Goal: Information Seeking & Learning: Find specific fact

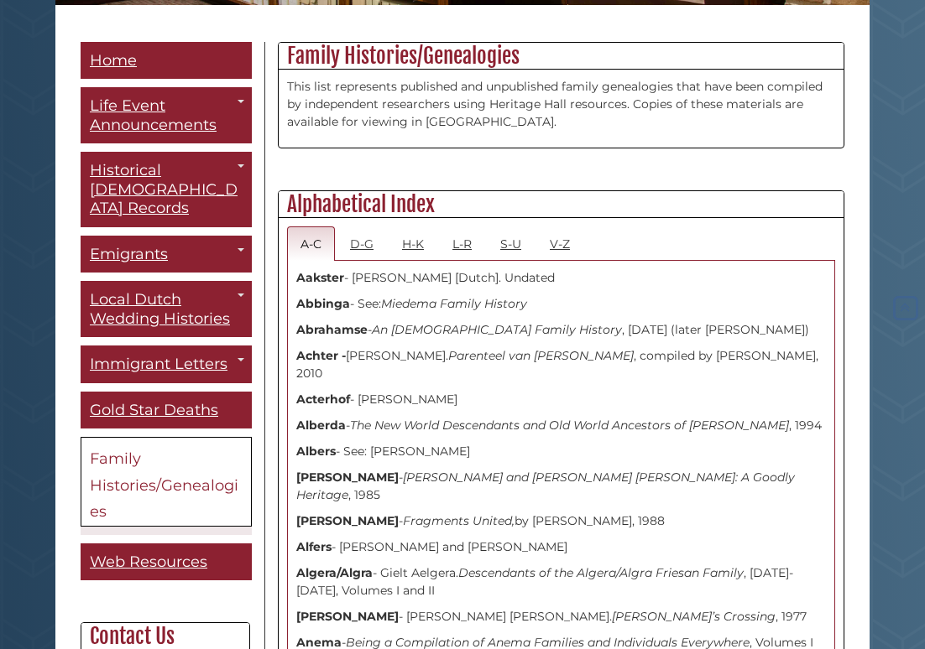
scroll to position [390, 0]
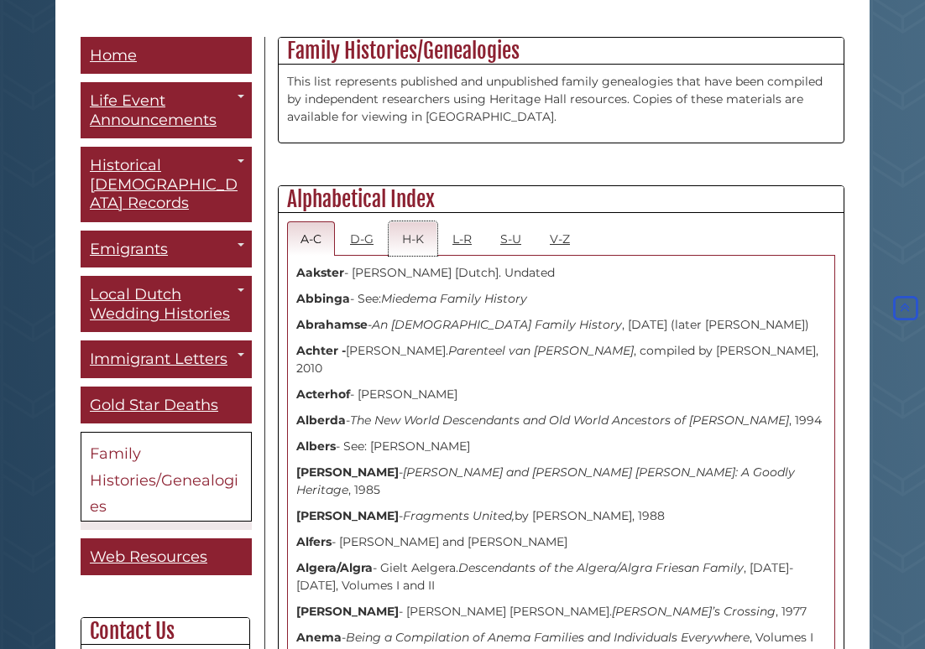
click at [416, 242] on link "H-K" at bounding box center [412, 238] width 49 height 34
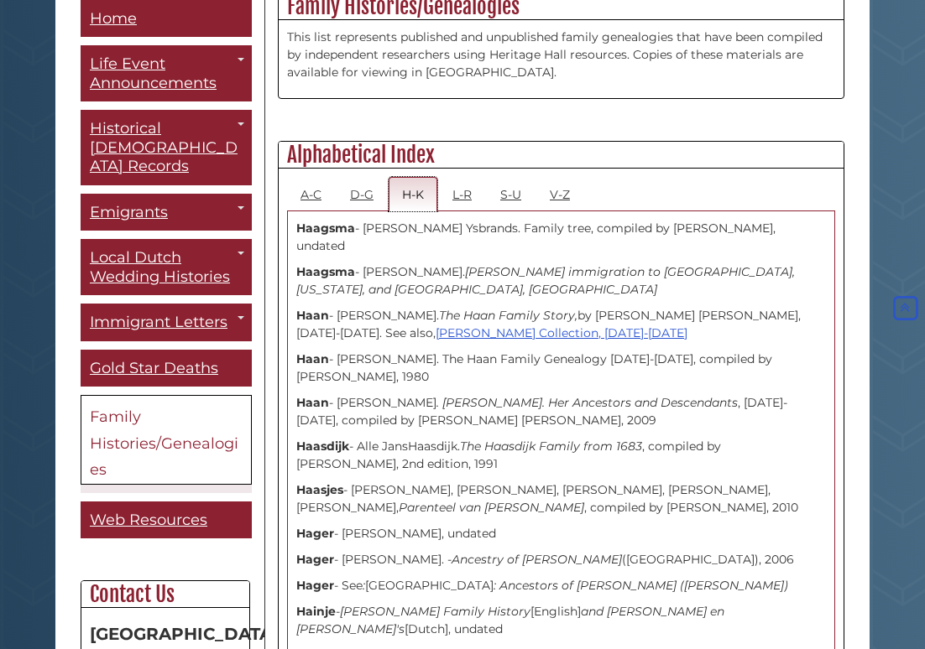
scroll to position [440, 0]
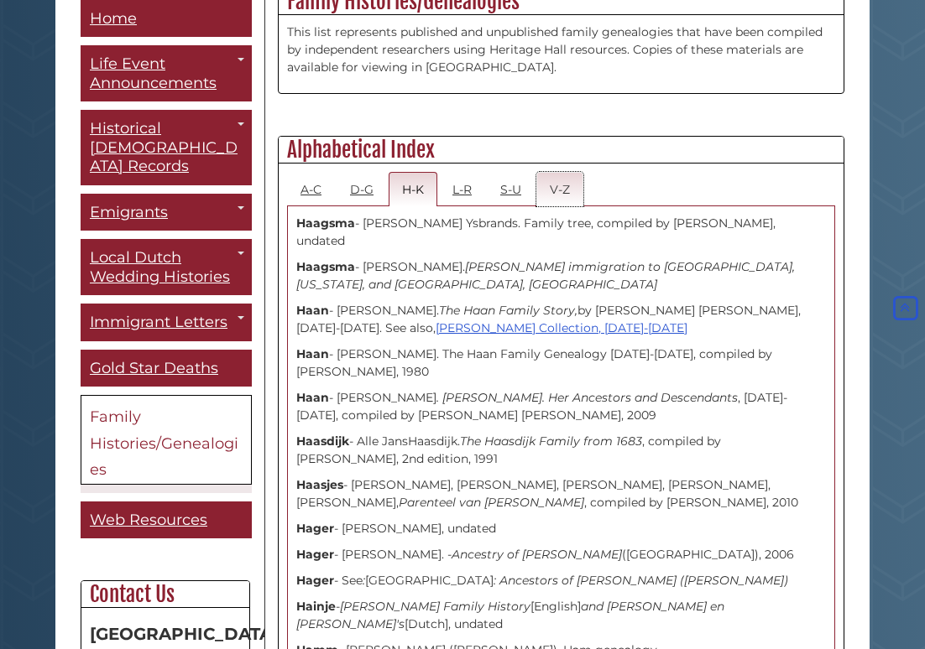
click at [551, 195] on link "V-Z" at bounding box center [559, 189] width 47 height 34
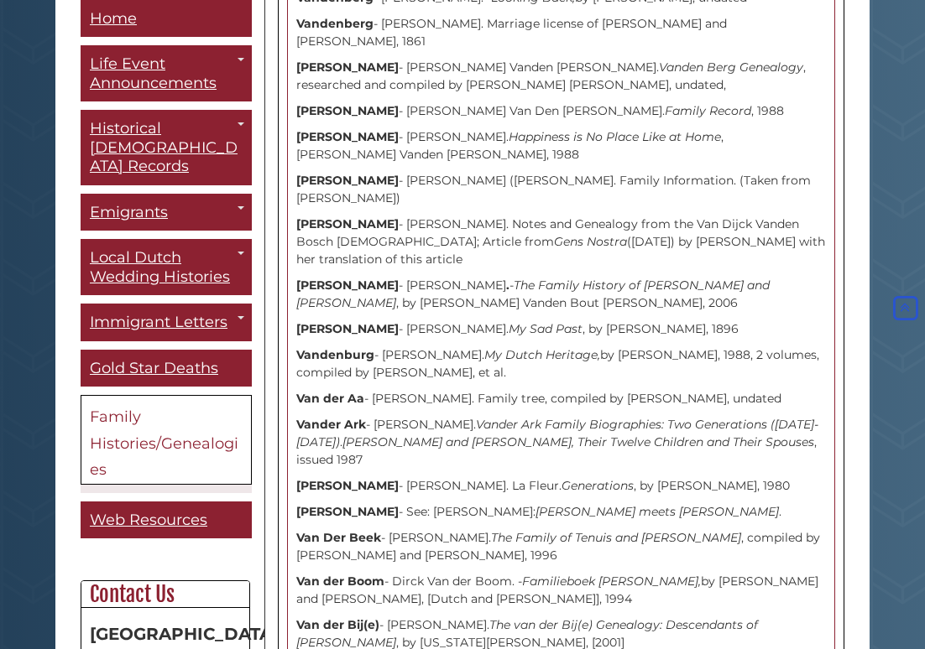
scroll to position [1738, 0]
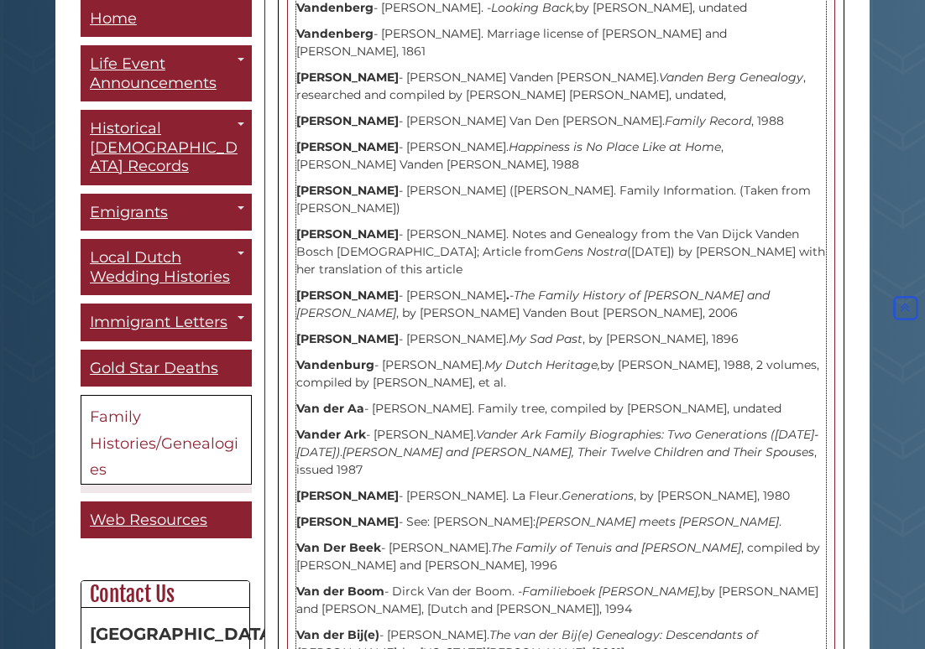
click at [437, 226] on p "Vanden Bosch - Molle - Tamme Vanden Bosch. Notes and Genealogy from the Van Dij…" at bounding box center [560, 252] width 529 height 53
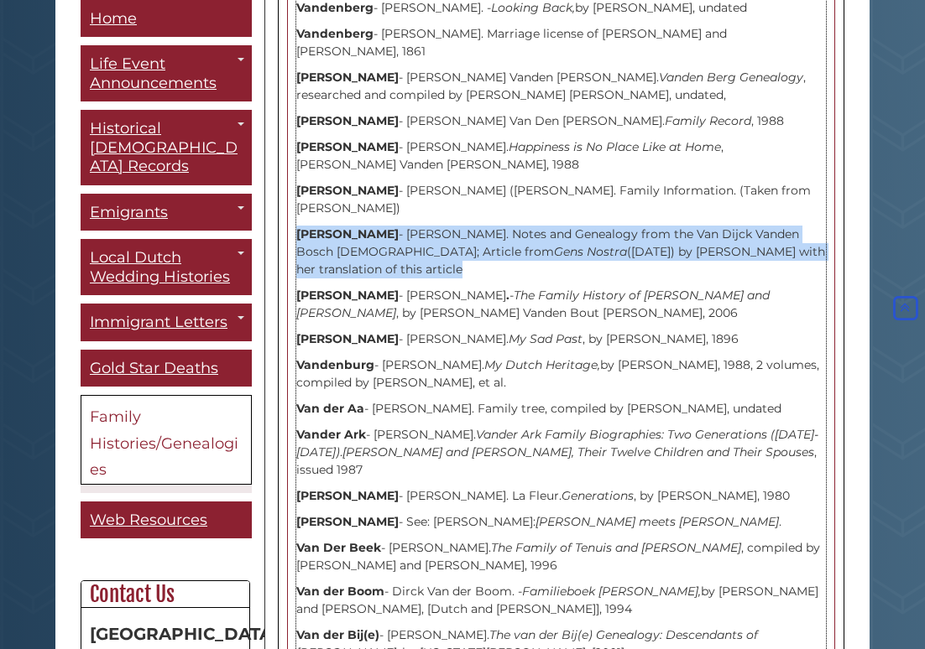
click at [437, 226] on p "Vanden Bosch - Molle - Tamme Vanden Bosch. Notes and Genealogy from the Van Dij…" at bounding box center [560, 252] width 529 height 53
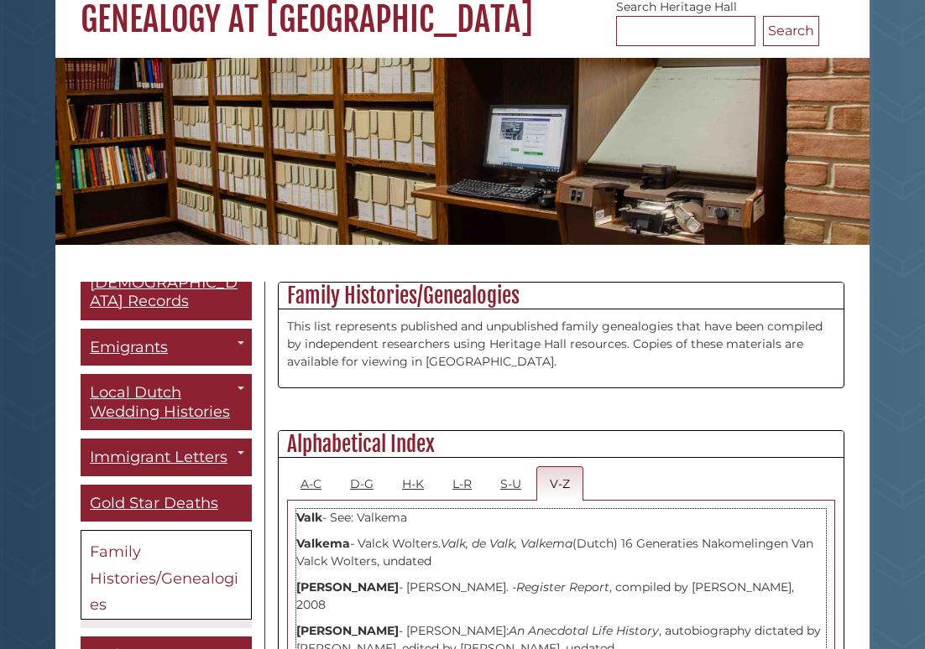
scroll to position [148, 0]
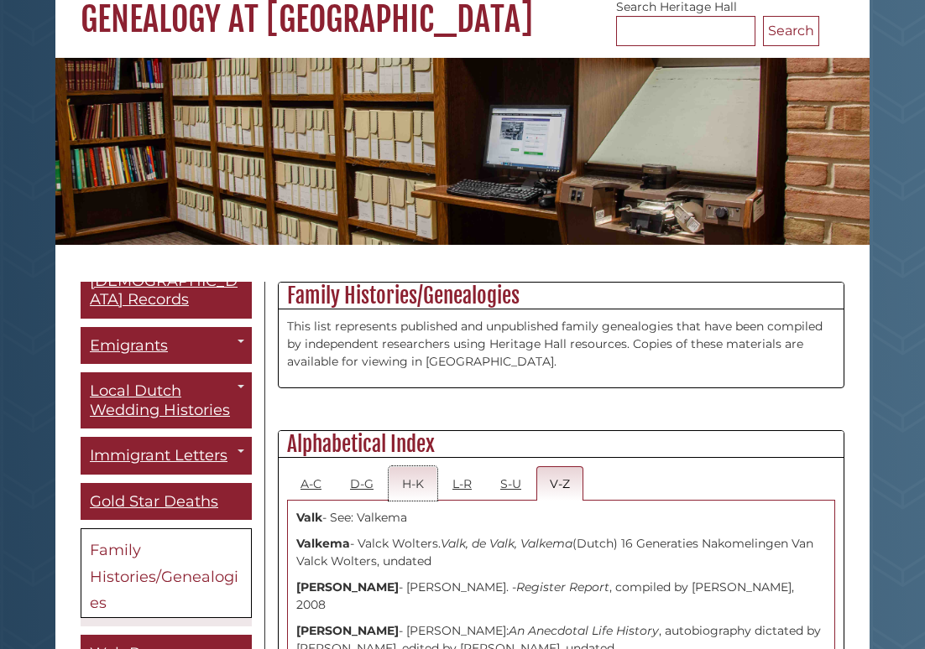
click at [405, 480] on link "H-K" at bounding box center [412, 483] width 49 height 34
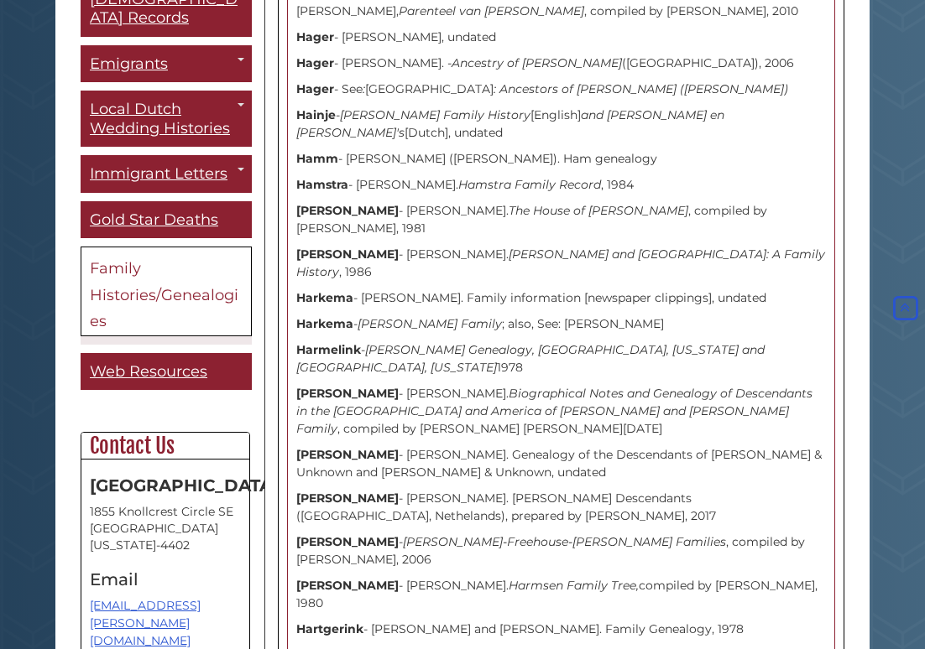
scroll to position [929, 0]
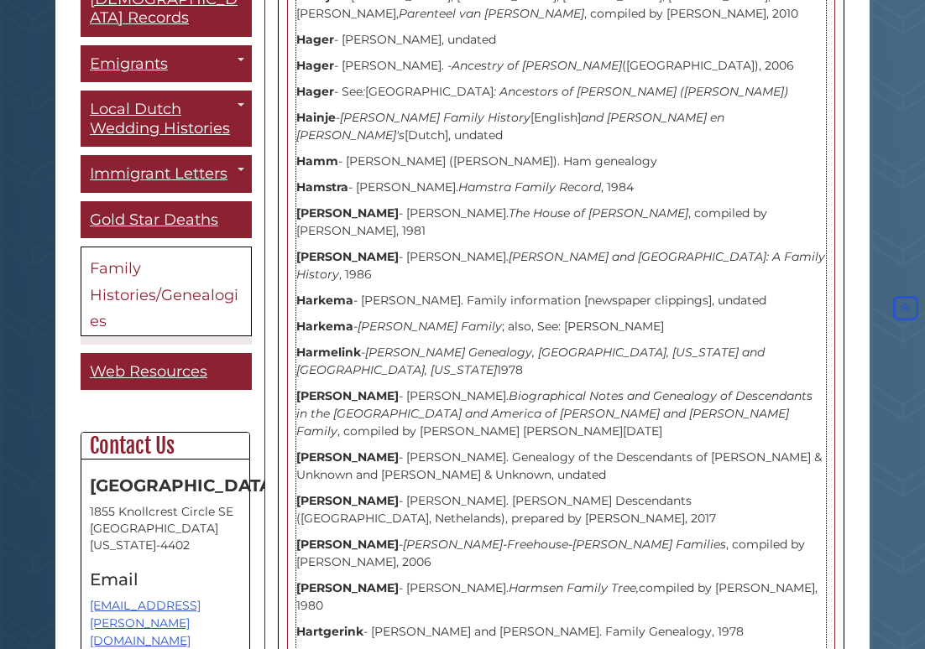
click at [334, 180] on strong "Hamstra" at bounding box center [322, 187] width 52 height 15
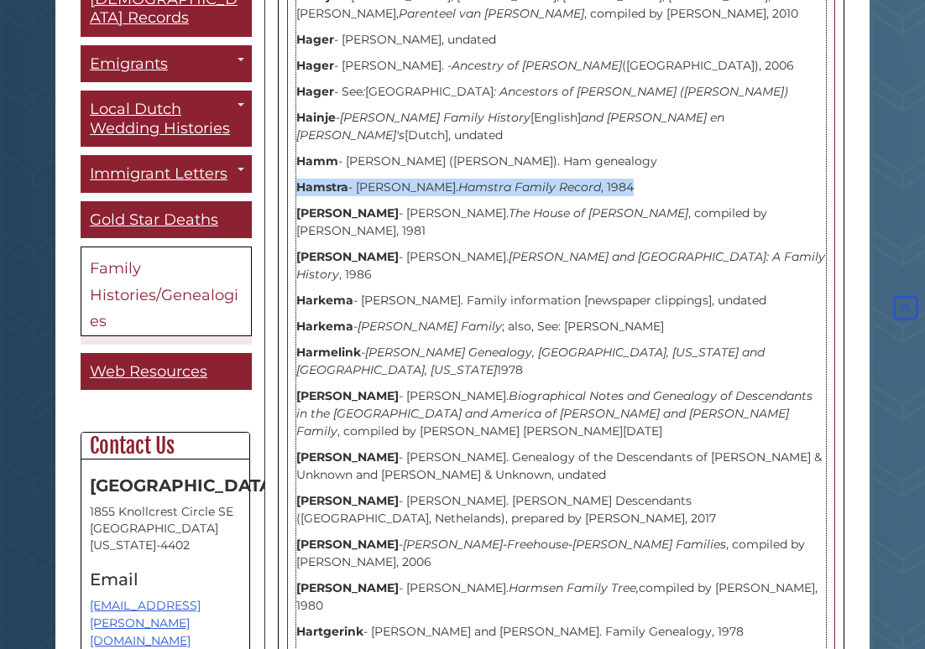
click at [334, 180] on strong "Hamstra" at bounding box center [322, 187] width 52 height 15
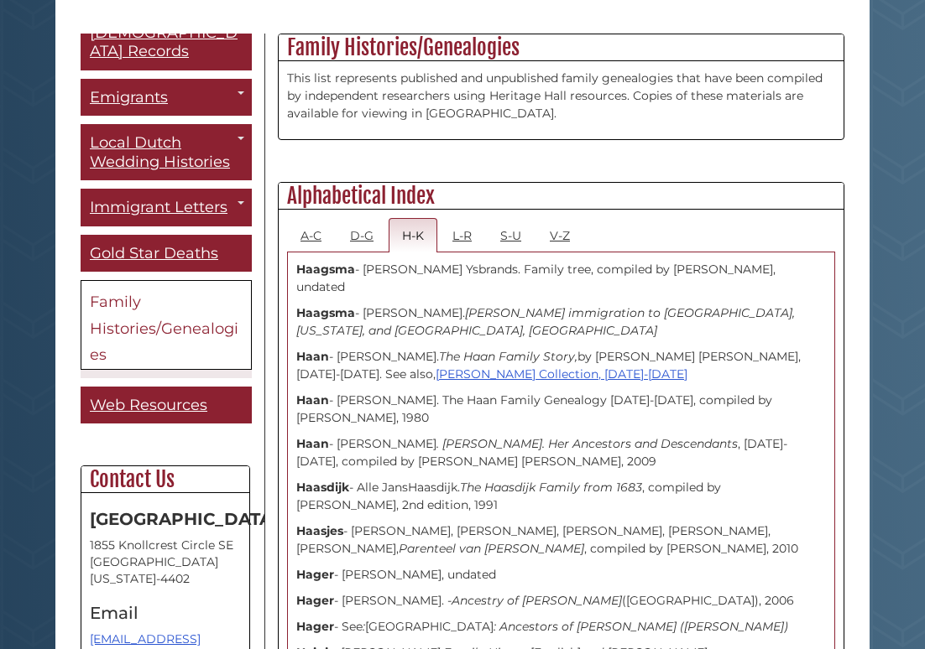
scroll to position [591, 0]
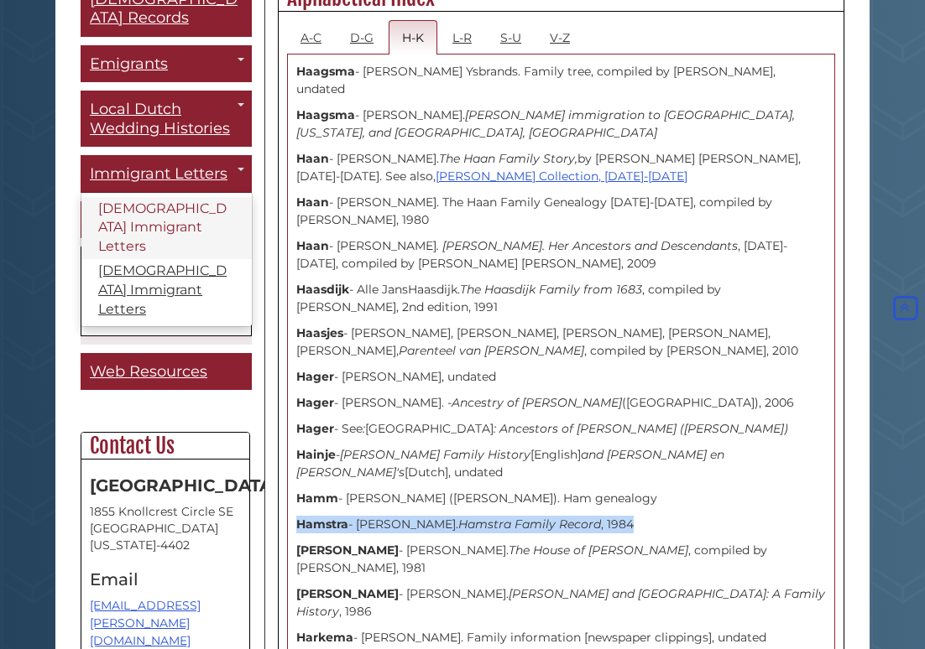
click at [125, 197] on link "[DEMOGRAPHIC_DATA] Immigrant Letters" at bounding box center [166, 228] width 170 height 63
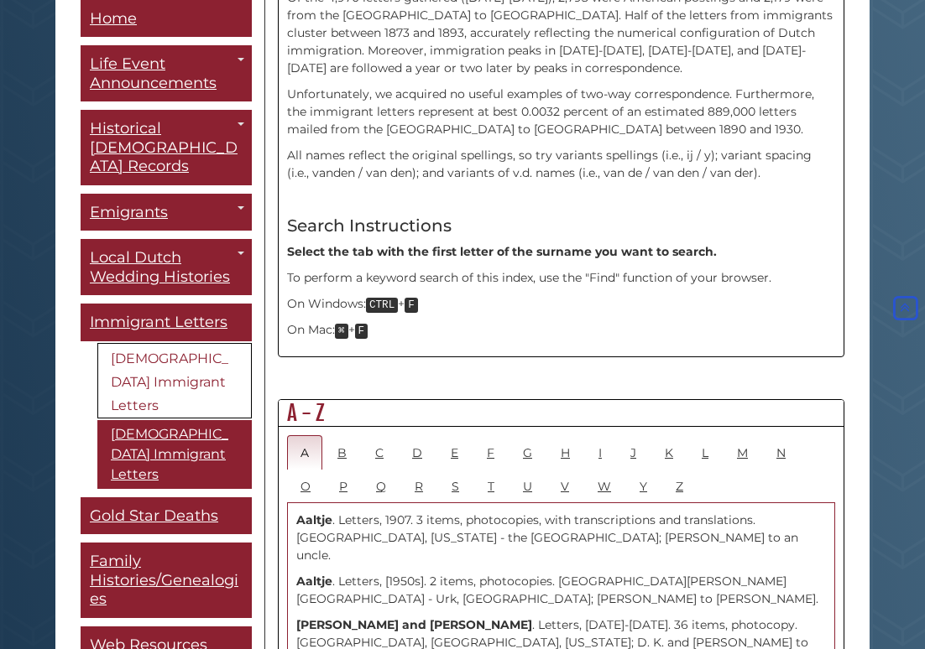
scroll to position [628, 0]
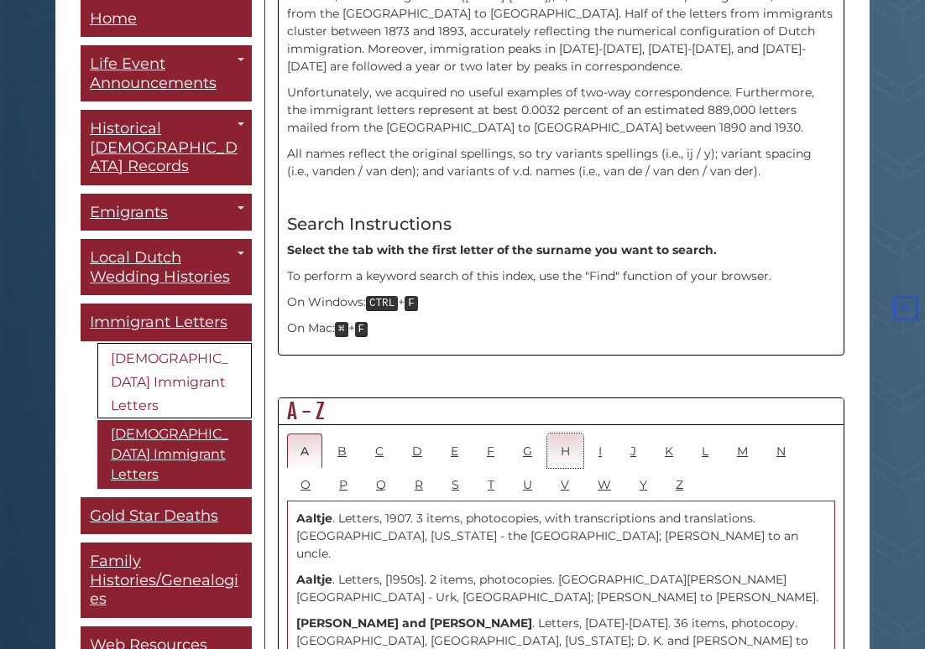
click at [560, 434] on link "H" at bounding box center [565, 451] width 36 height 34
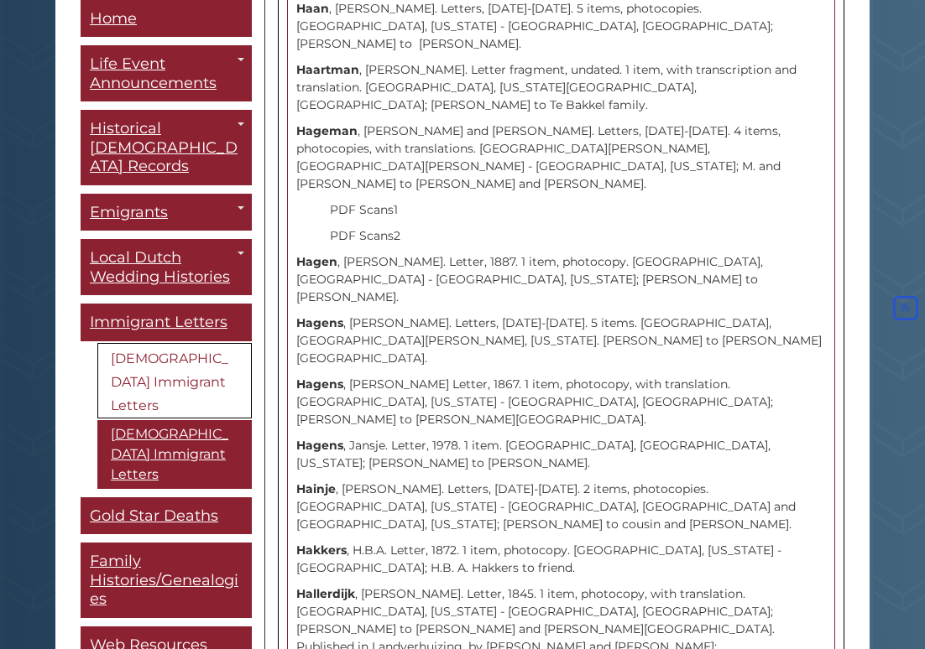
scroll to position [1278, 0]
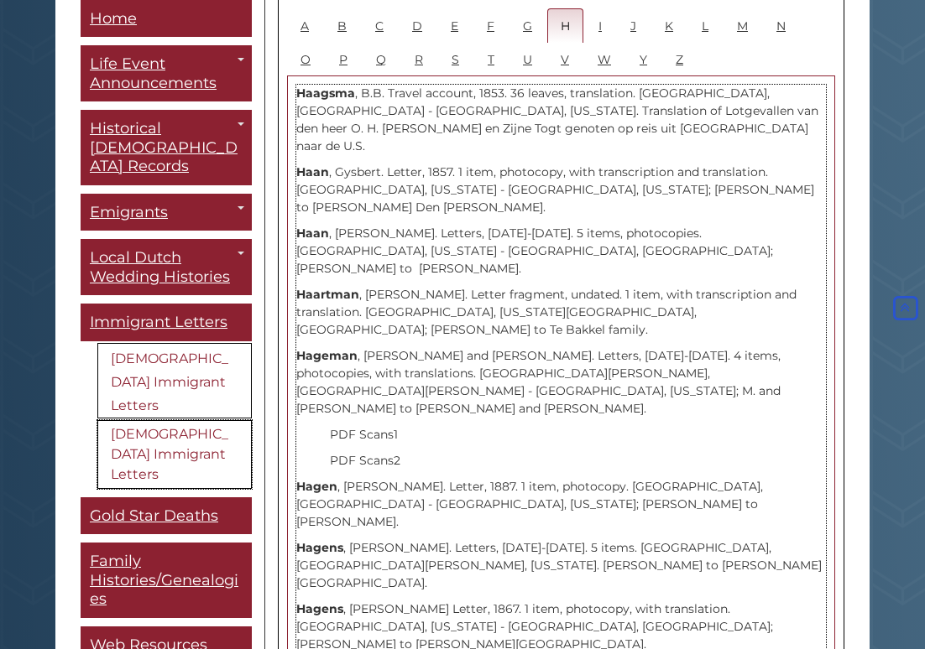
scroll to position [1053, 0]
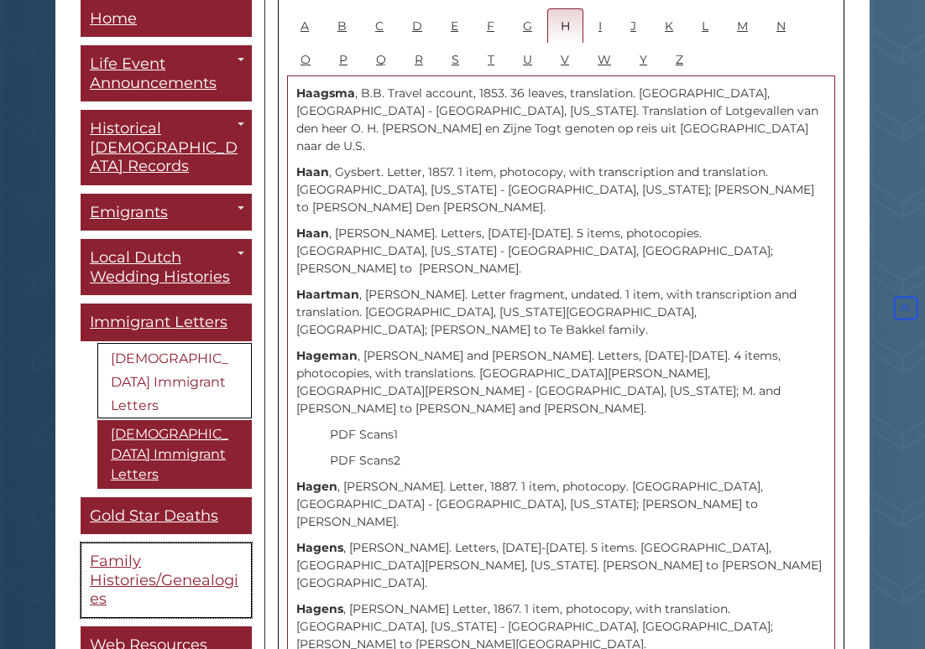
click at [128, 553] on span "Family Histories/Genealogies" at bounding box center [164, 581] width 148 height 56
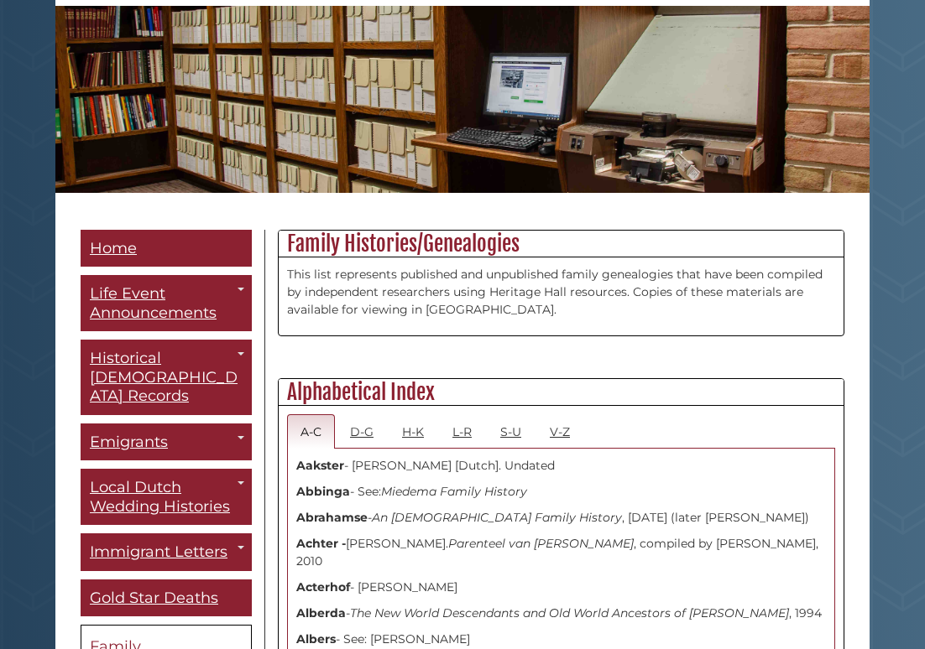
scroll to position [196, 0]
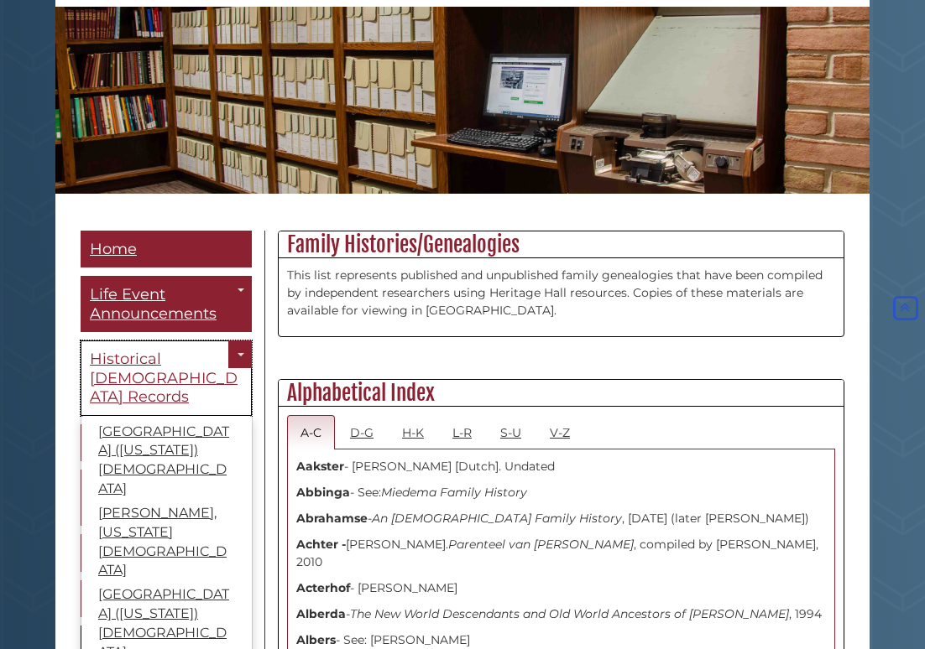
click at [140, 367] on span "Historical [DEMOGRAPHIC_DATA] Records" at bounding box center [164, 378] width 148 height 56
